Goal: Find specific page/section: Find specific page/section

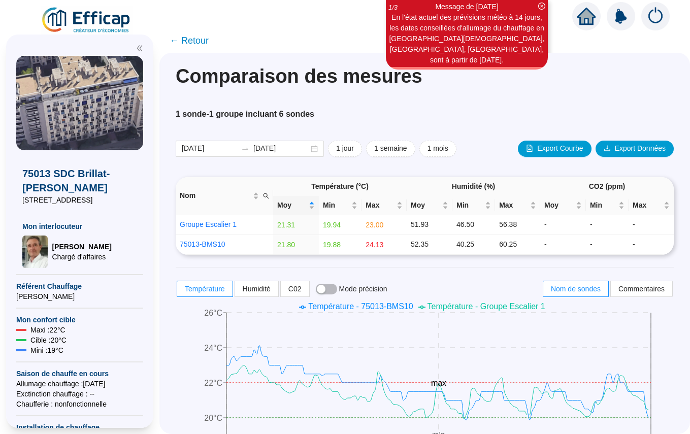
click at [191, 40] on span "← Retour" at bounding box center [189, 40] width 39 height 14
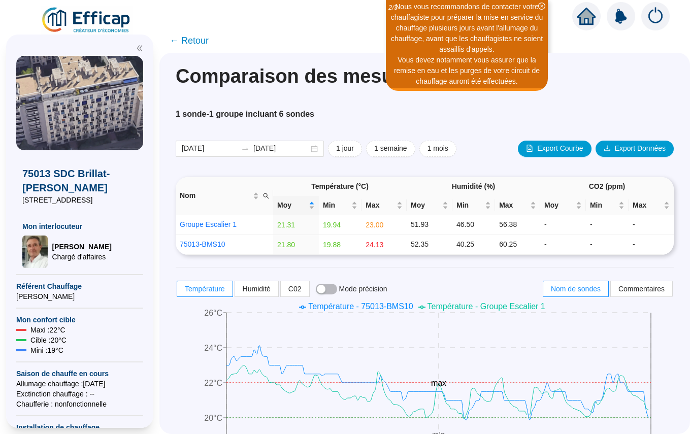
click at [197, 39] on span "← Retour" at bounding box center [189, 40] width 39 height 14
click at [189, 40] on span "← Retour" at bounding box center [189, 40] width 39 height 14
click at [183, 40] on span "← Retour" at bounding box center [189, 40] width 39 height 14
click at [192, 42] on span "← Retour" at bounding box center [189, 40] width 39 height 14
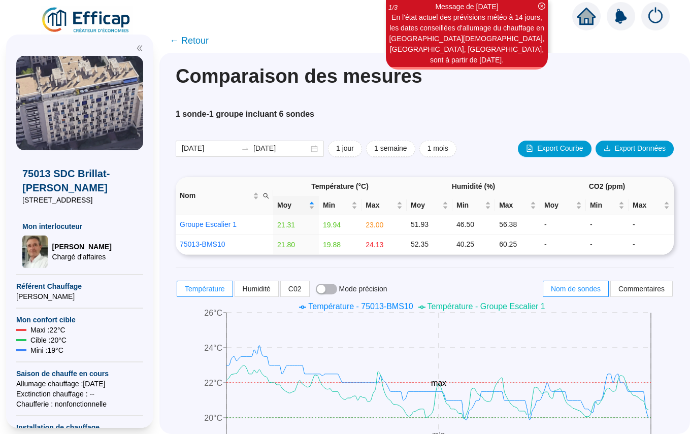
click at [185, 40] on span "← Retour" at bounding box center [189, 40] width 39 height 14
click at [187, 39] on span "← Retour" at bounding box center [189, 40] width 39 height 14
click at [177, 39] on span "← Retour" at bounding box center [189, 40] width 39 height 14
click at [588, 20] on icon "home" at bounding box center [586, 16] width 18 height 17
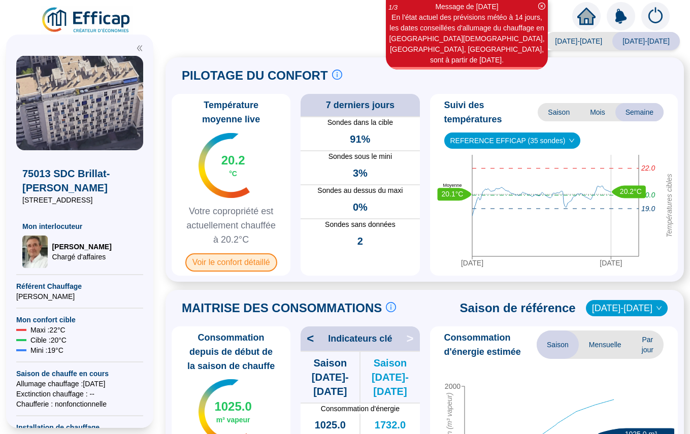
click at [245, 264] on span "Voir le confort détaillé" at bounding box center [231, 262] width 92 height 18
